Goal: Navigation & Orientation: Find specific page/section

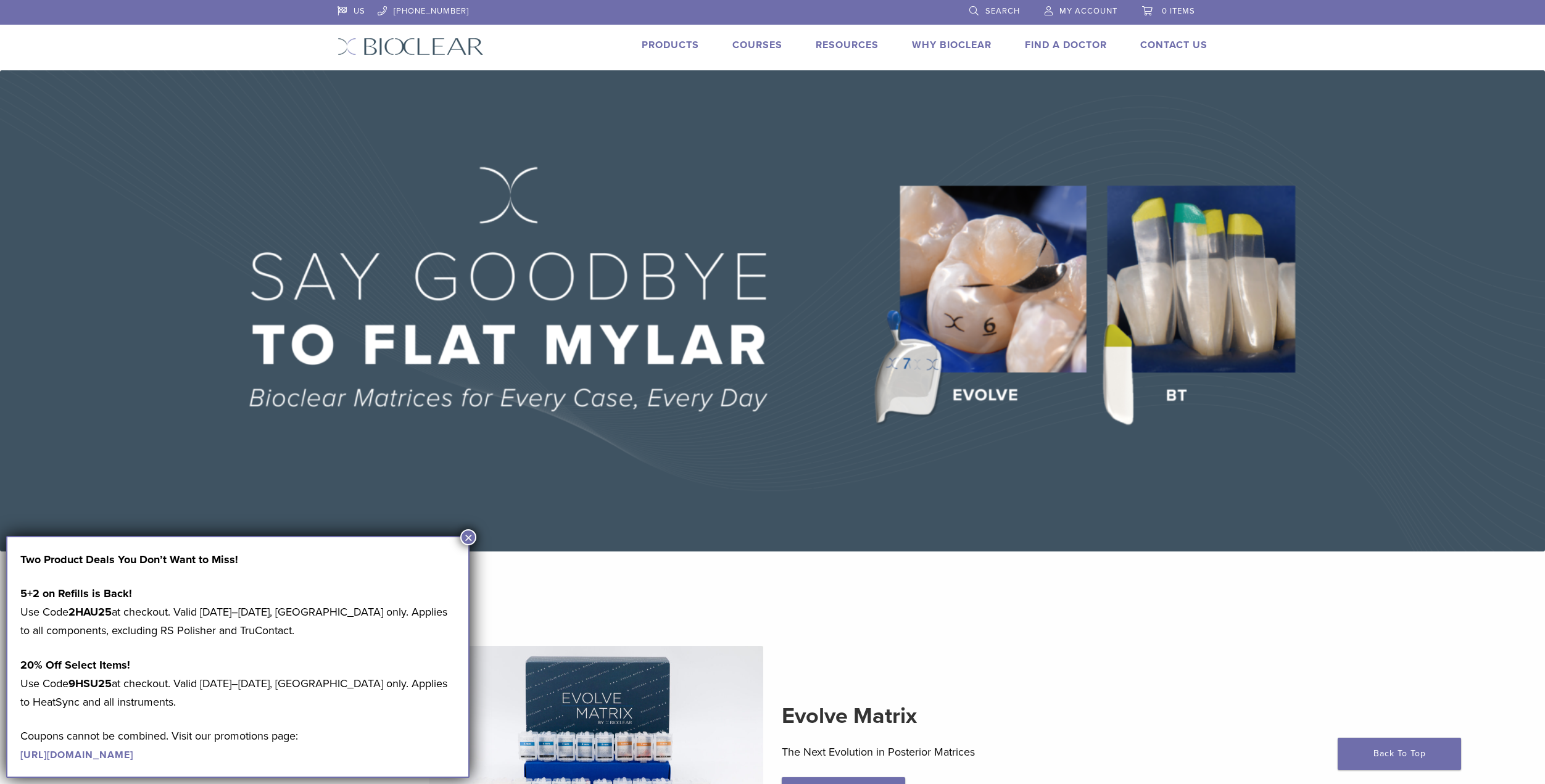
click at [670, 48] on link "Products" at bounding box center [670, 45] width 57 height 12
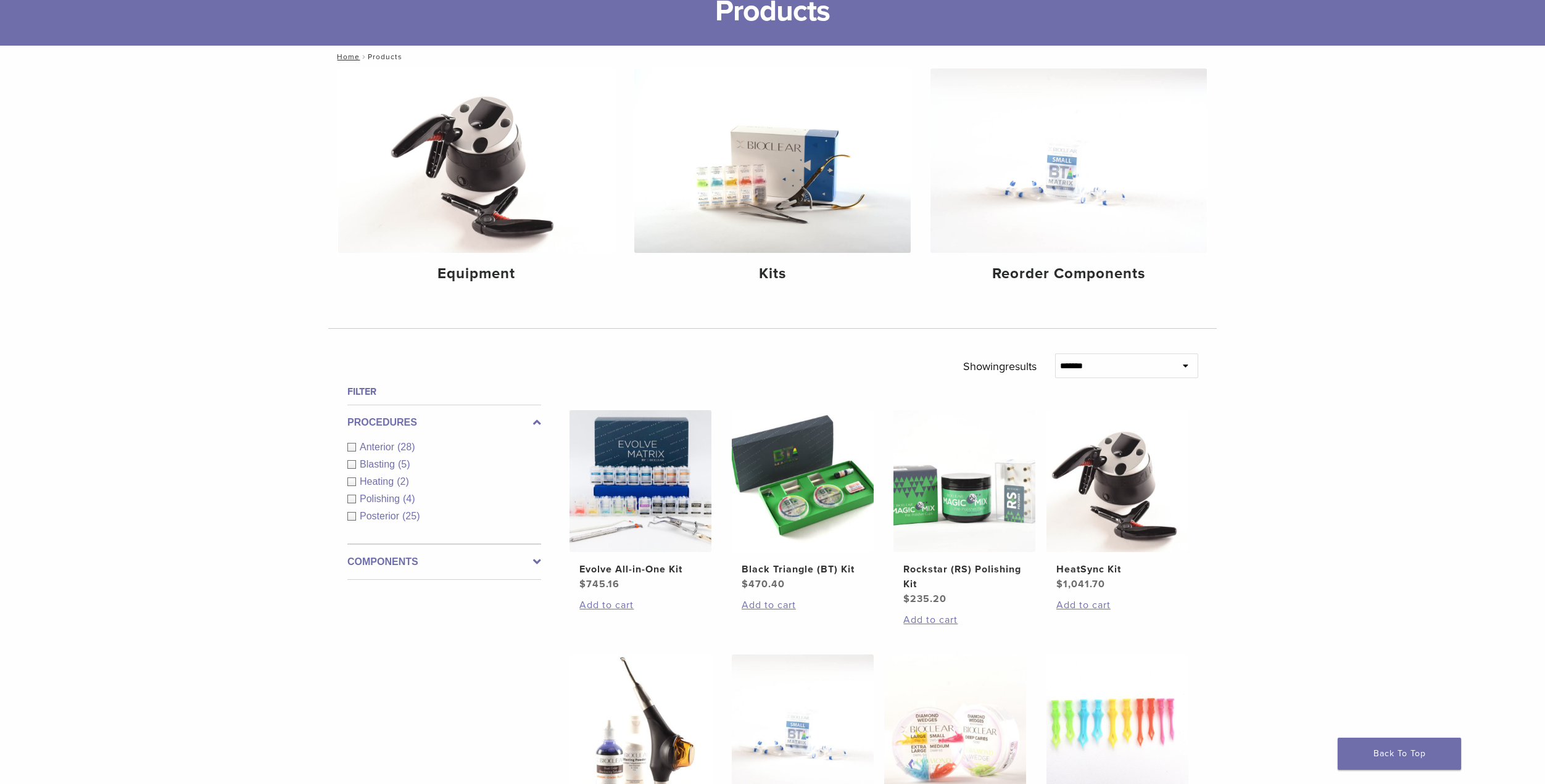
scroll to position [124, 0]
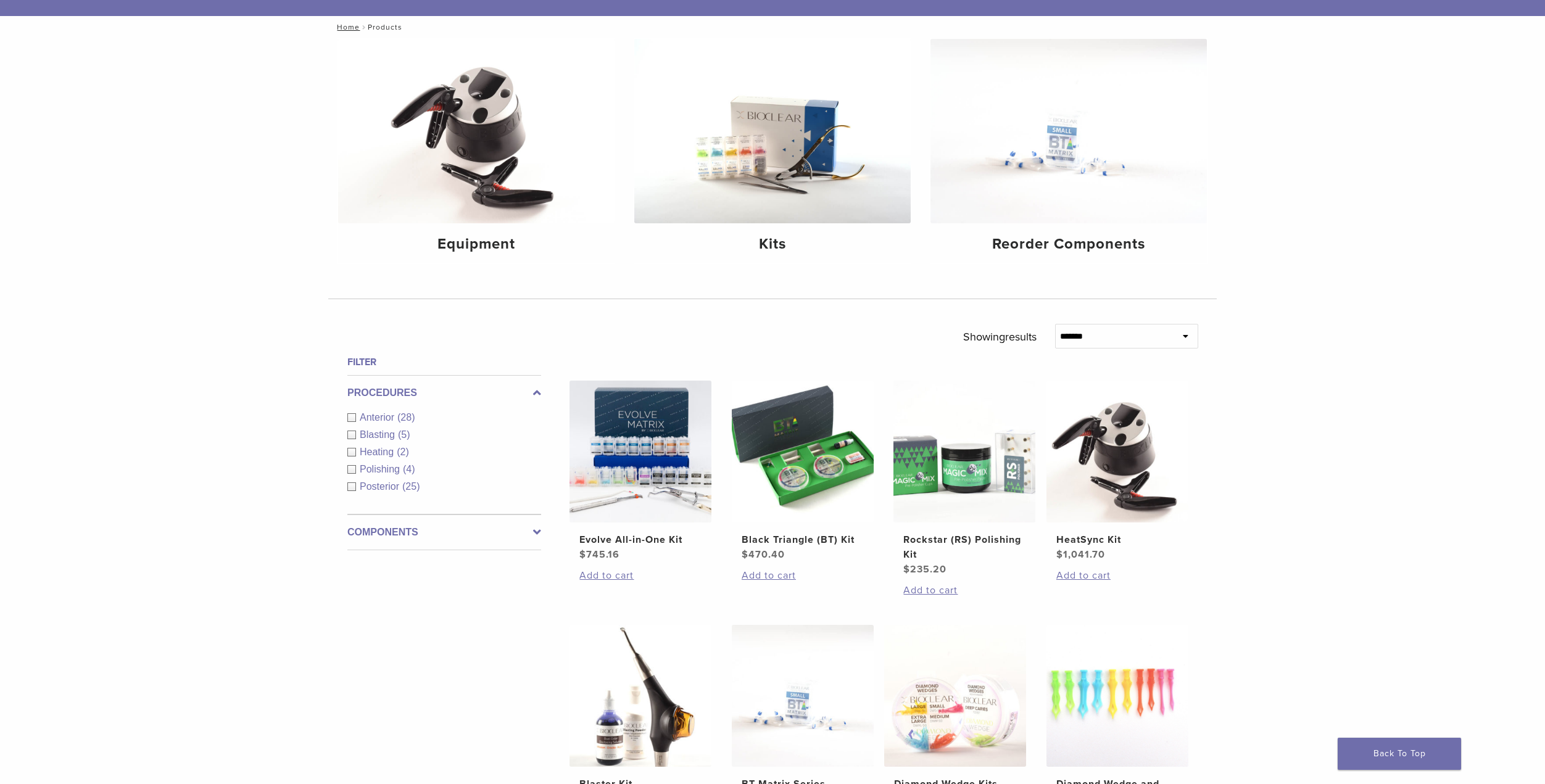
click at [466, 526] on label "Components" at bounding box center [444, 532] width 194 height 15
click at [410, 470] on span "Instruments" at bounding box center [387, 470] width 55 height 10
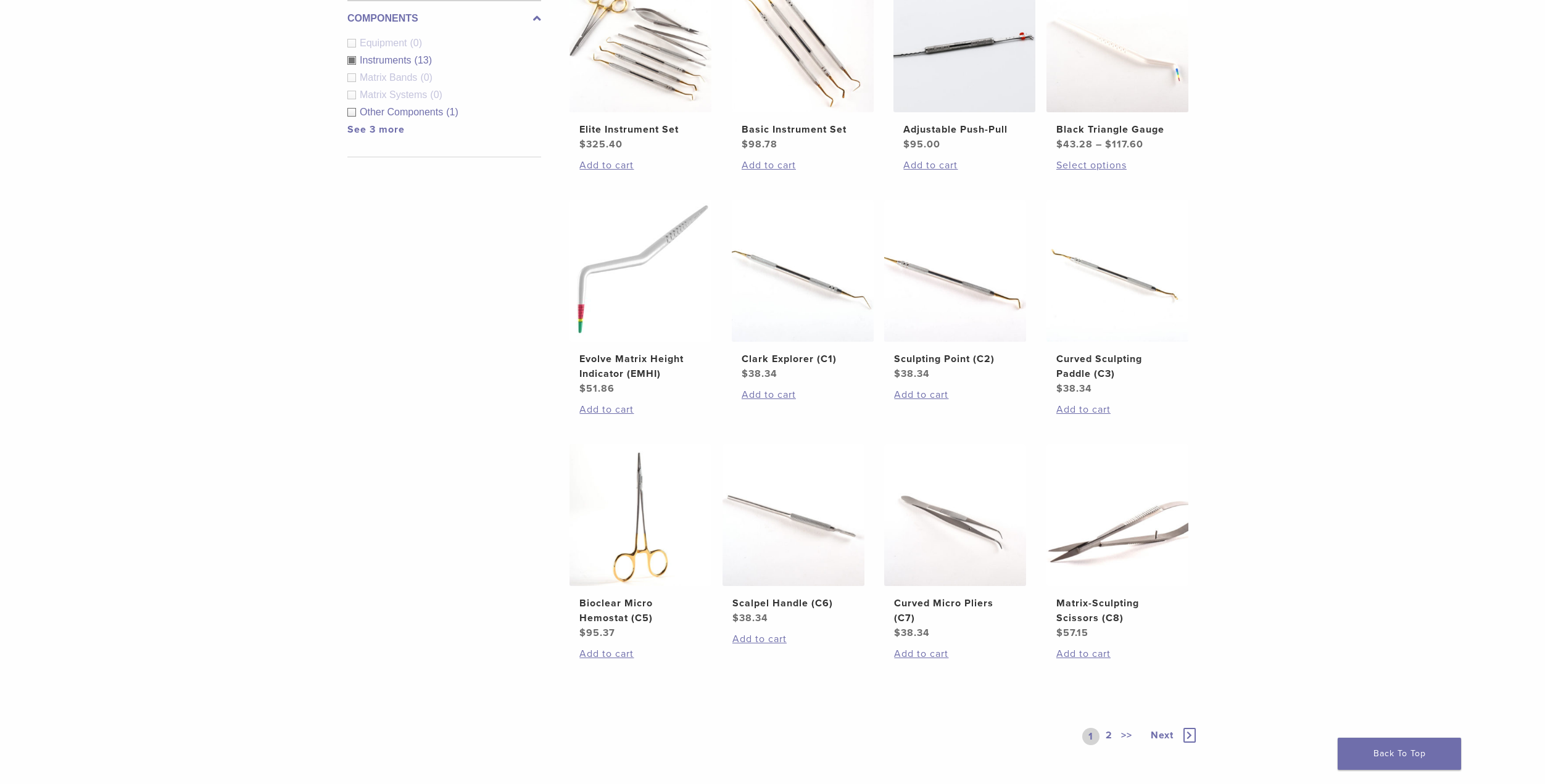
scroll to position [556, 0]
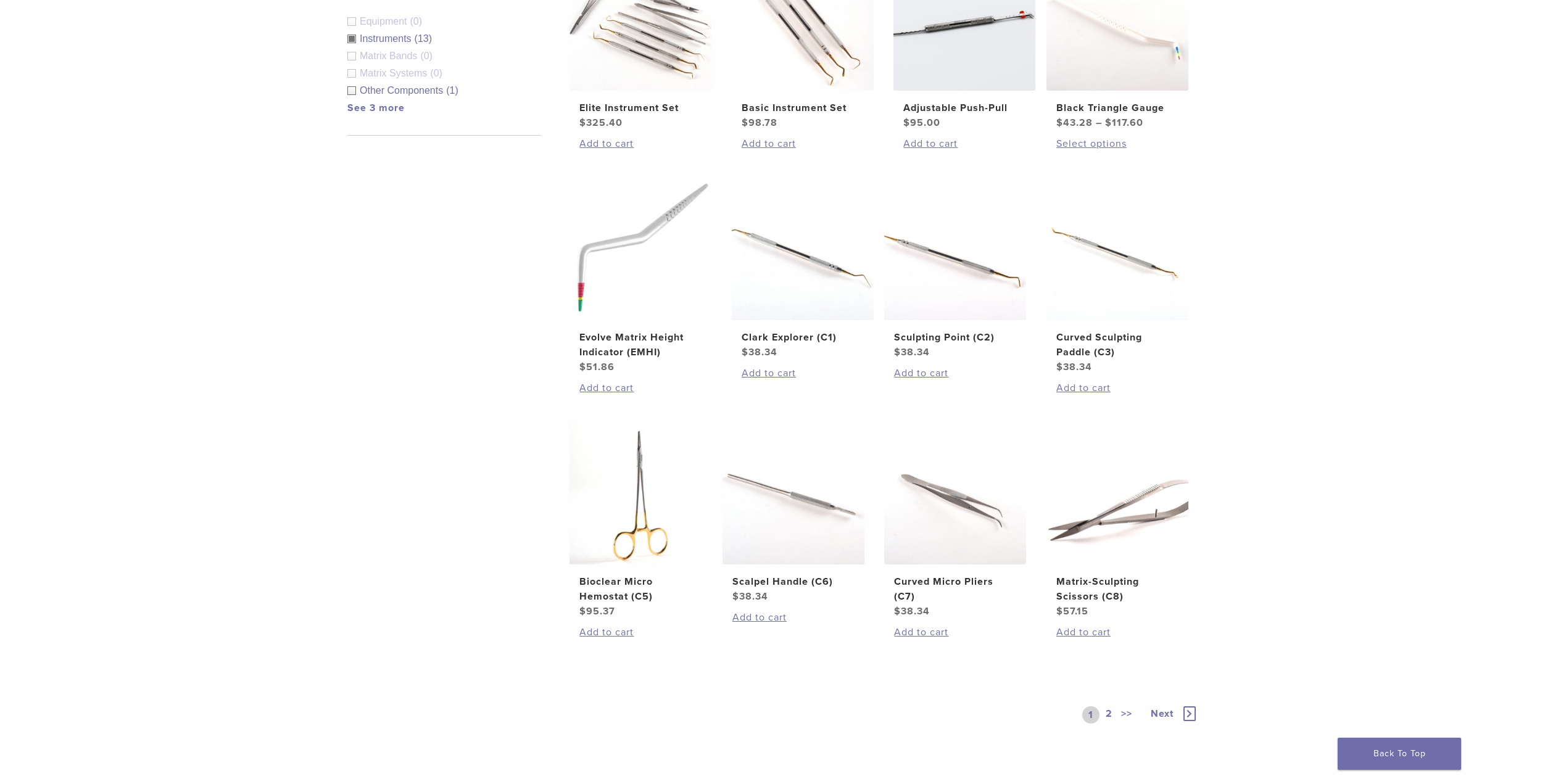
click at [1108, 711] on link "2" at bounding box center [1109, 715] width 12 height 17
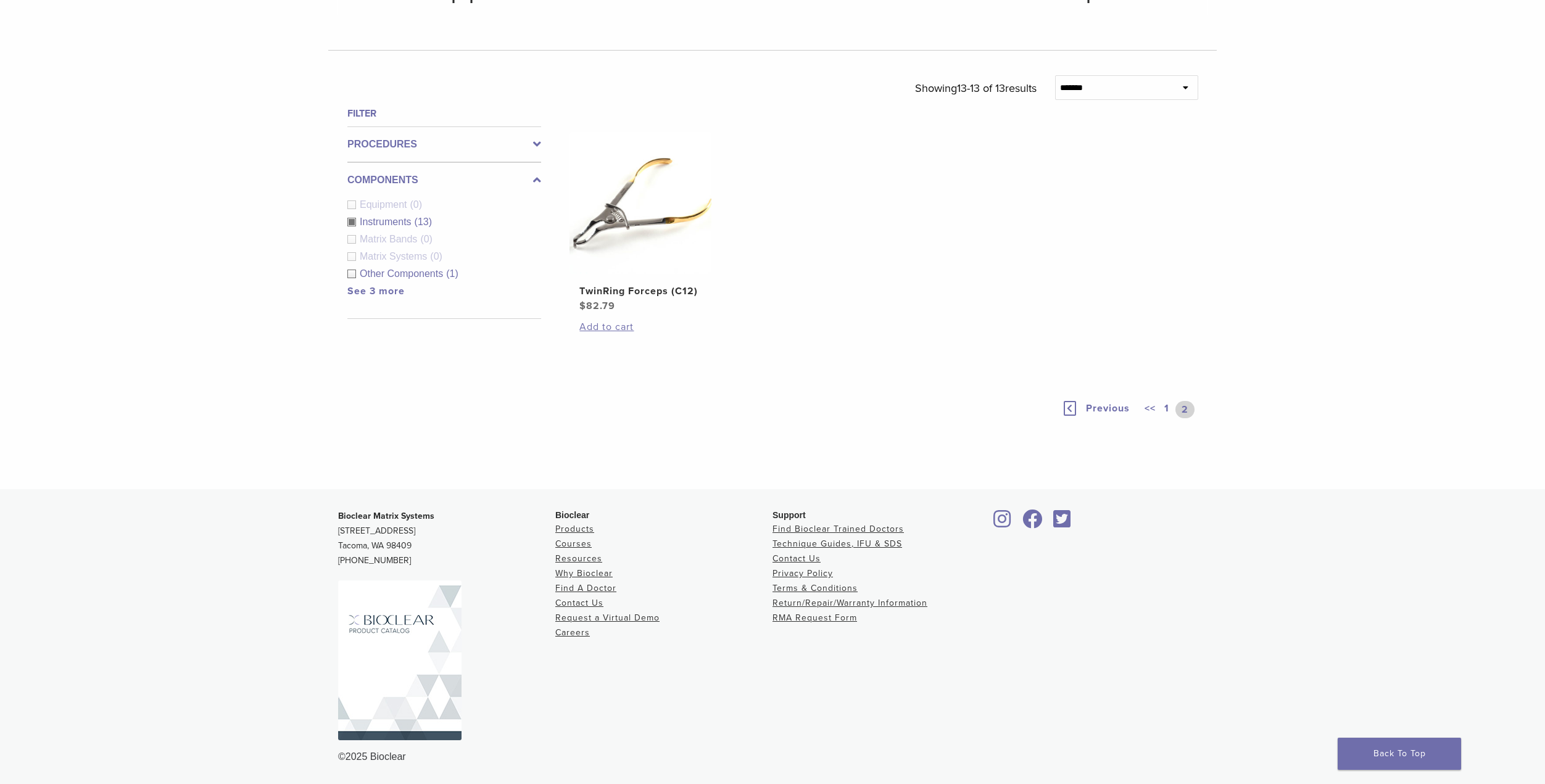
click at [1072, 404] on icon at bounding box center [1070, 409] width 12 height 15
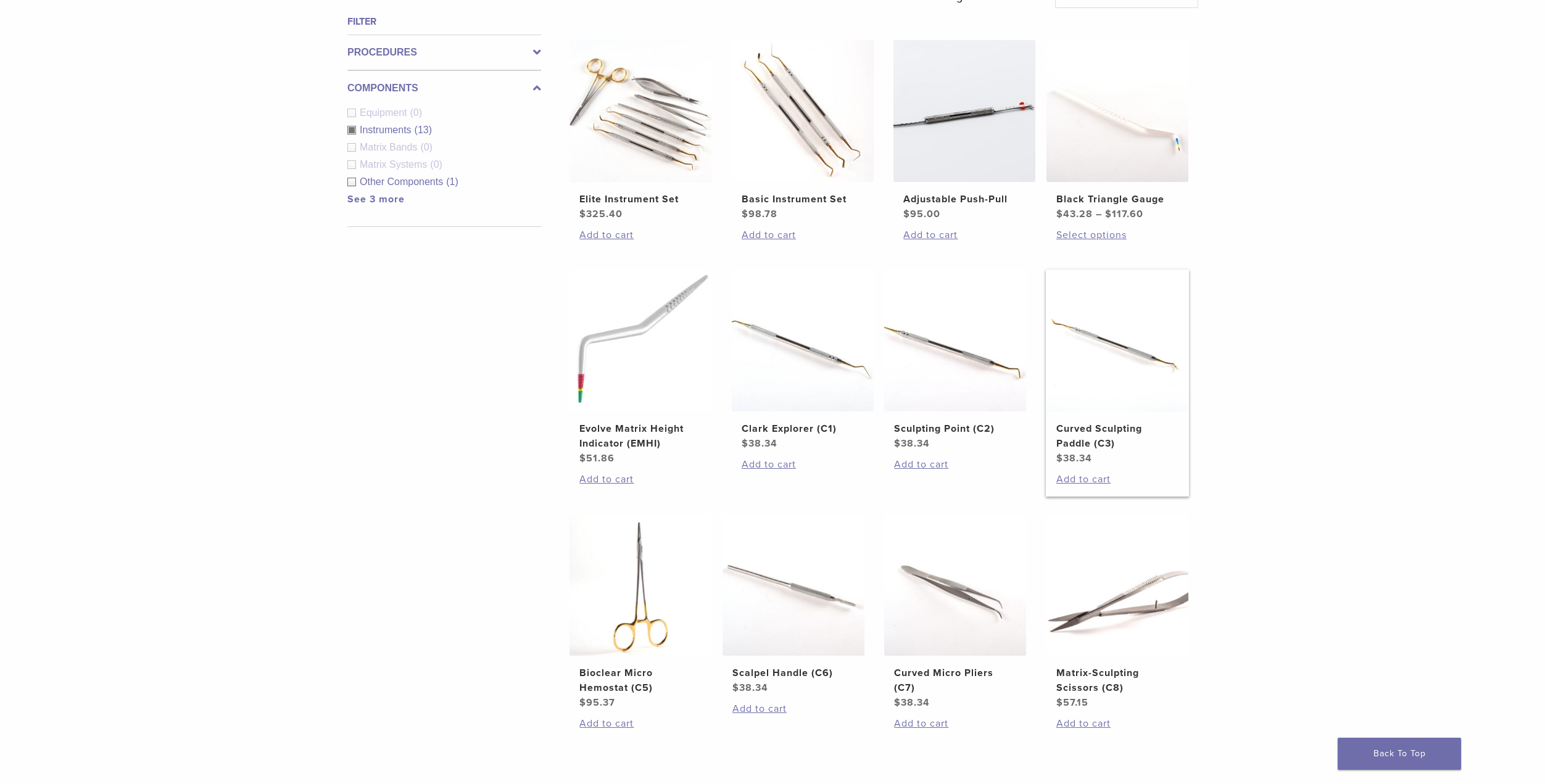
scroll to position [494, 0]
